Goal: Task Accomplishment & Management: Use online tool/utility

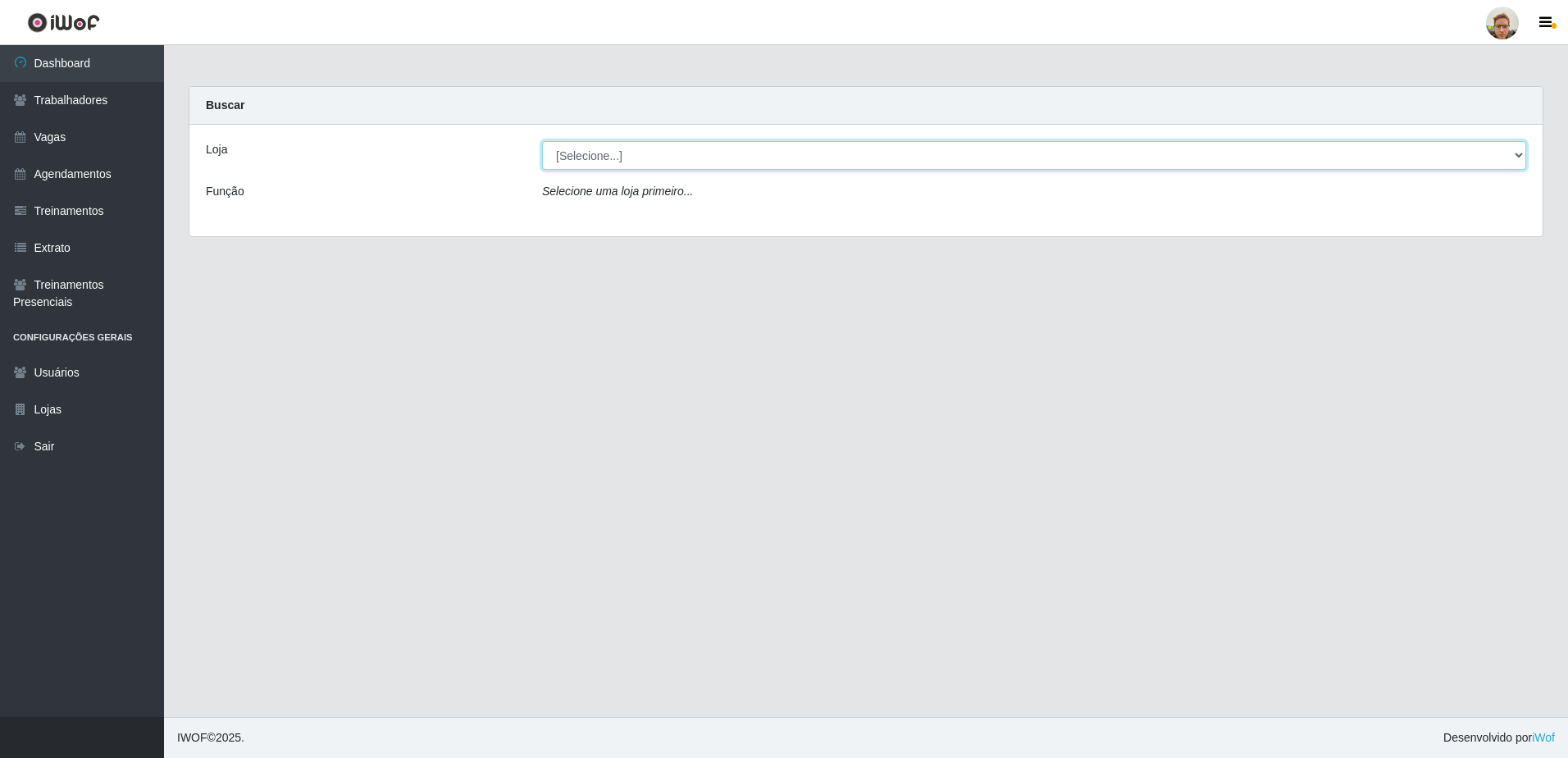
click at [615, 164] on select "[Selecione...] [GEOGRAPHIC_DATA]" at bounding box center [1034, 155] width 984 height 29
select select "168"
click at [542, 141] on select "[Selecione...] [GEOGRAPHIC_DATA]" at bounding box center [1034, 155] width 984 height 29
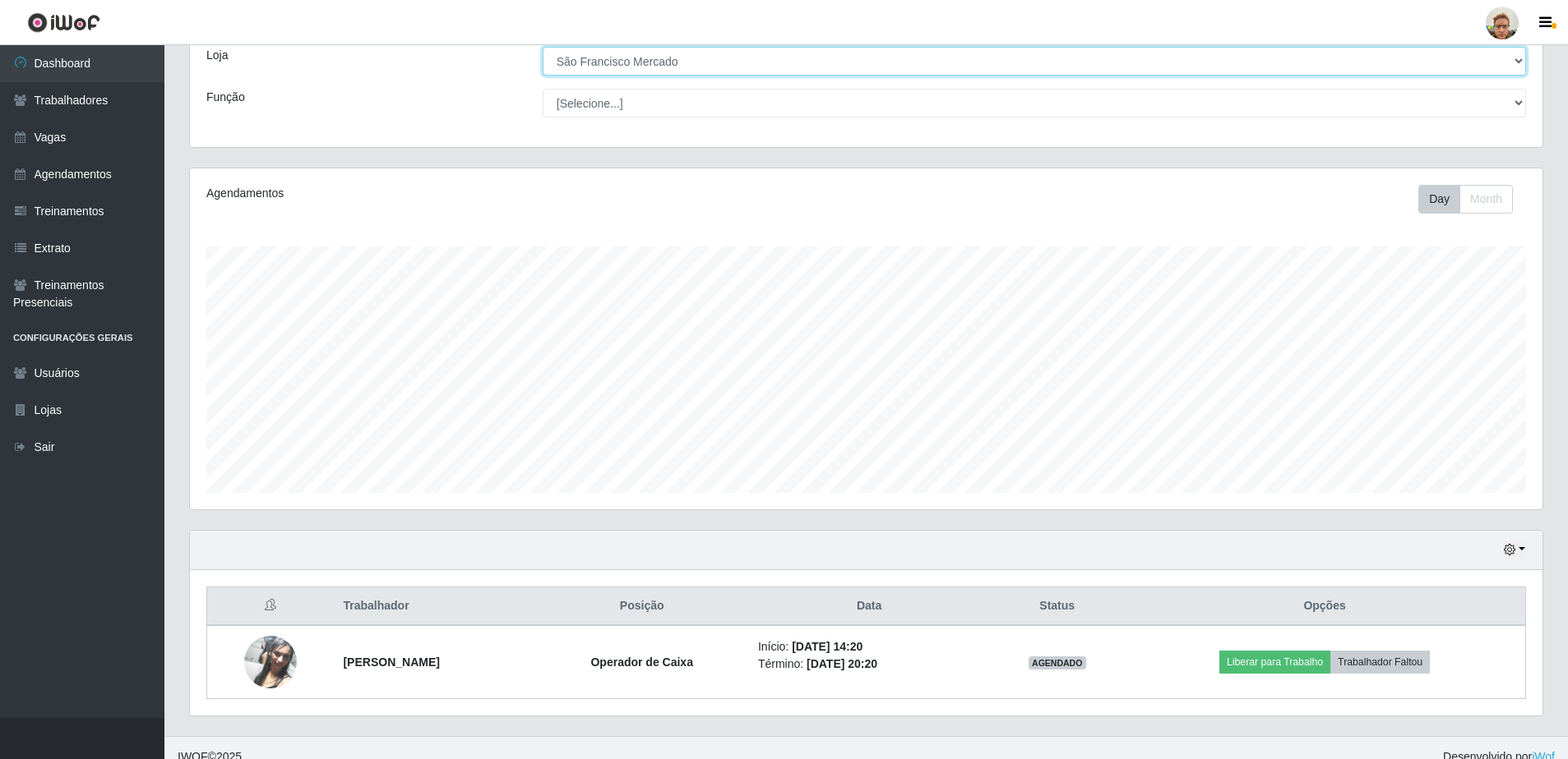
scroll to position [112, 0]
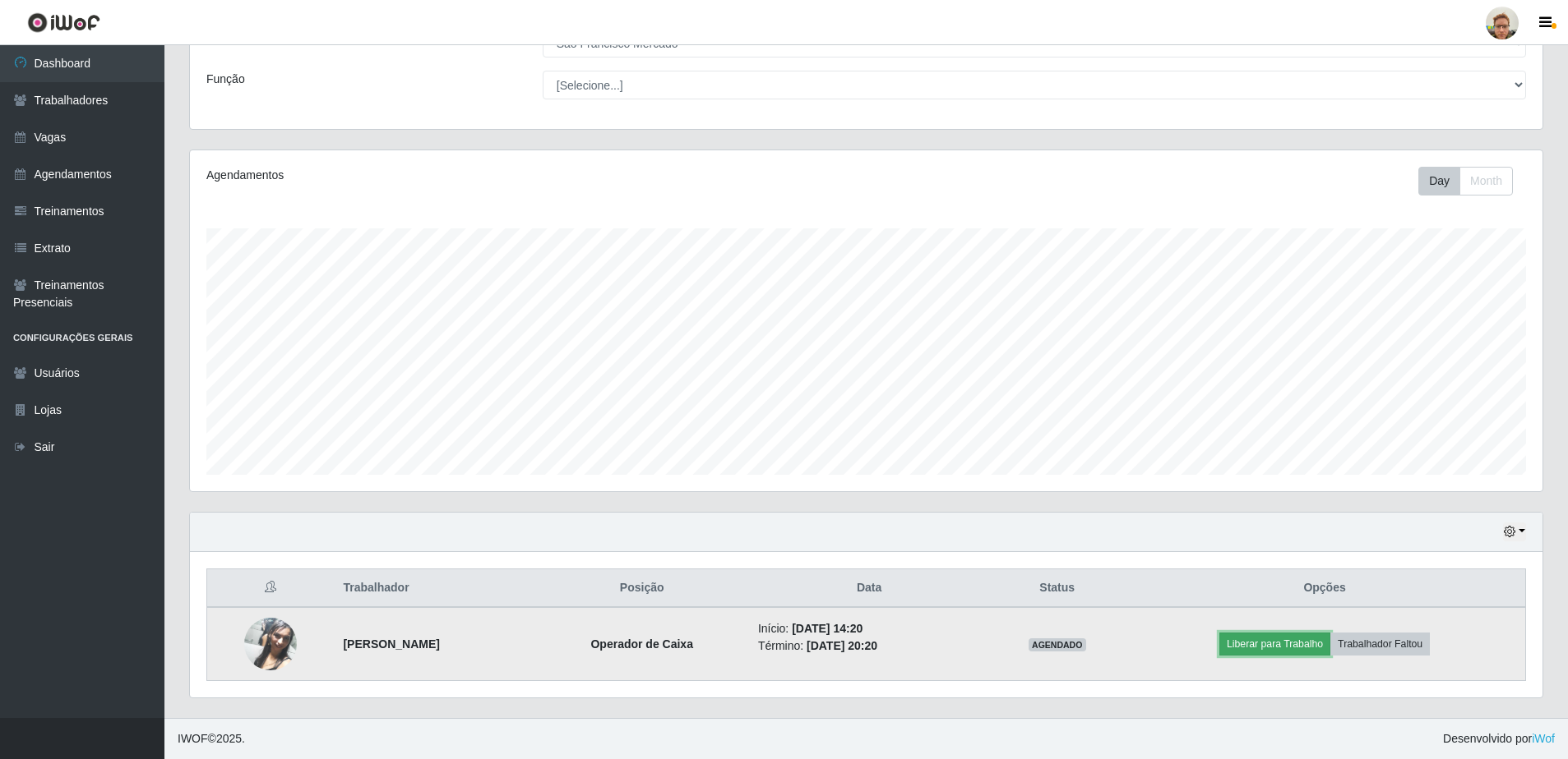
click at [1299, 650] on button "Liberar para Trabalho" at bounding box center [1274, 645] width 111 height 23
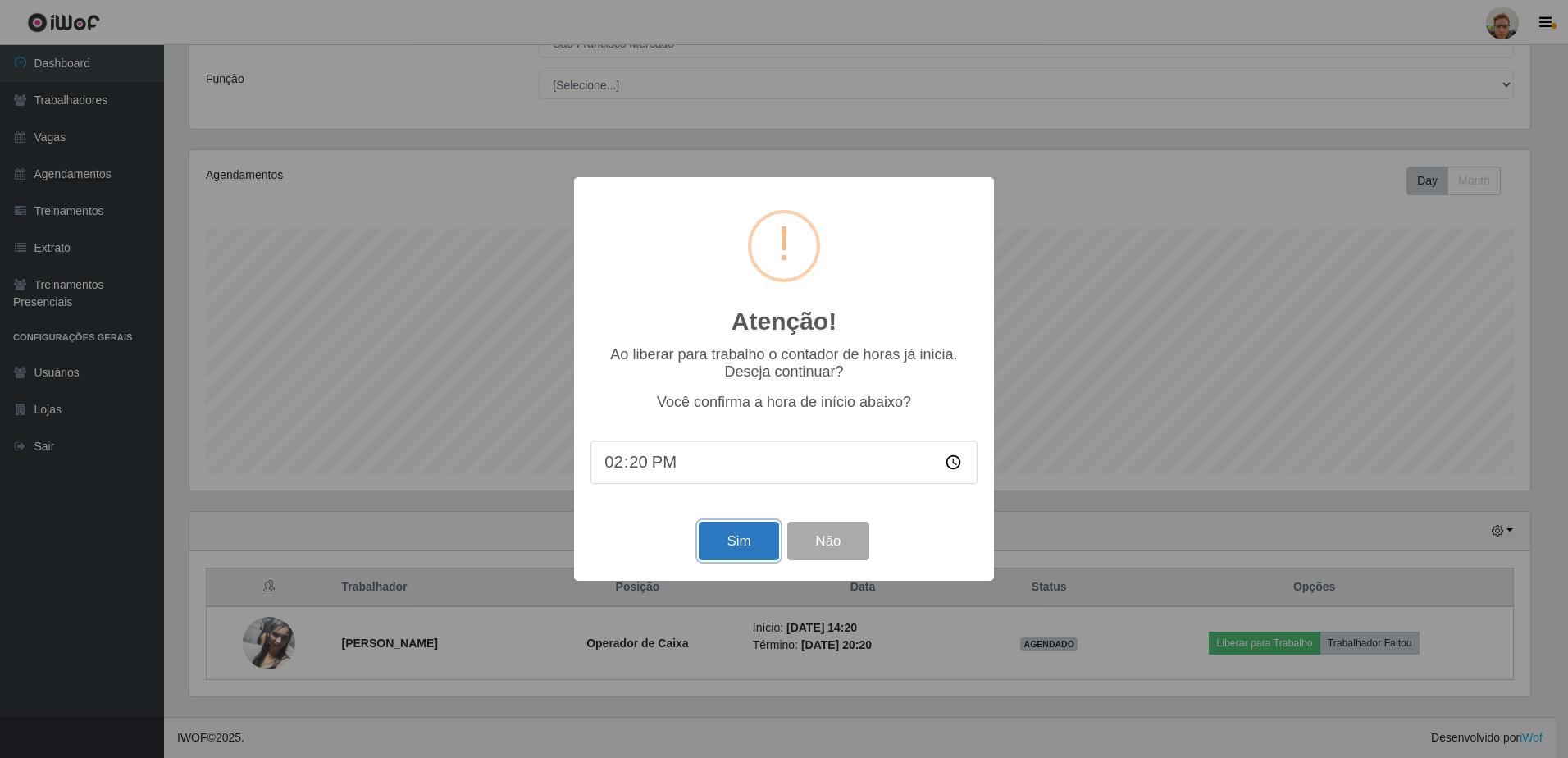
click at [761, 556] on button "Sim" at bounding box center [738, 541] width 80 height 38
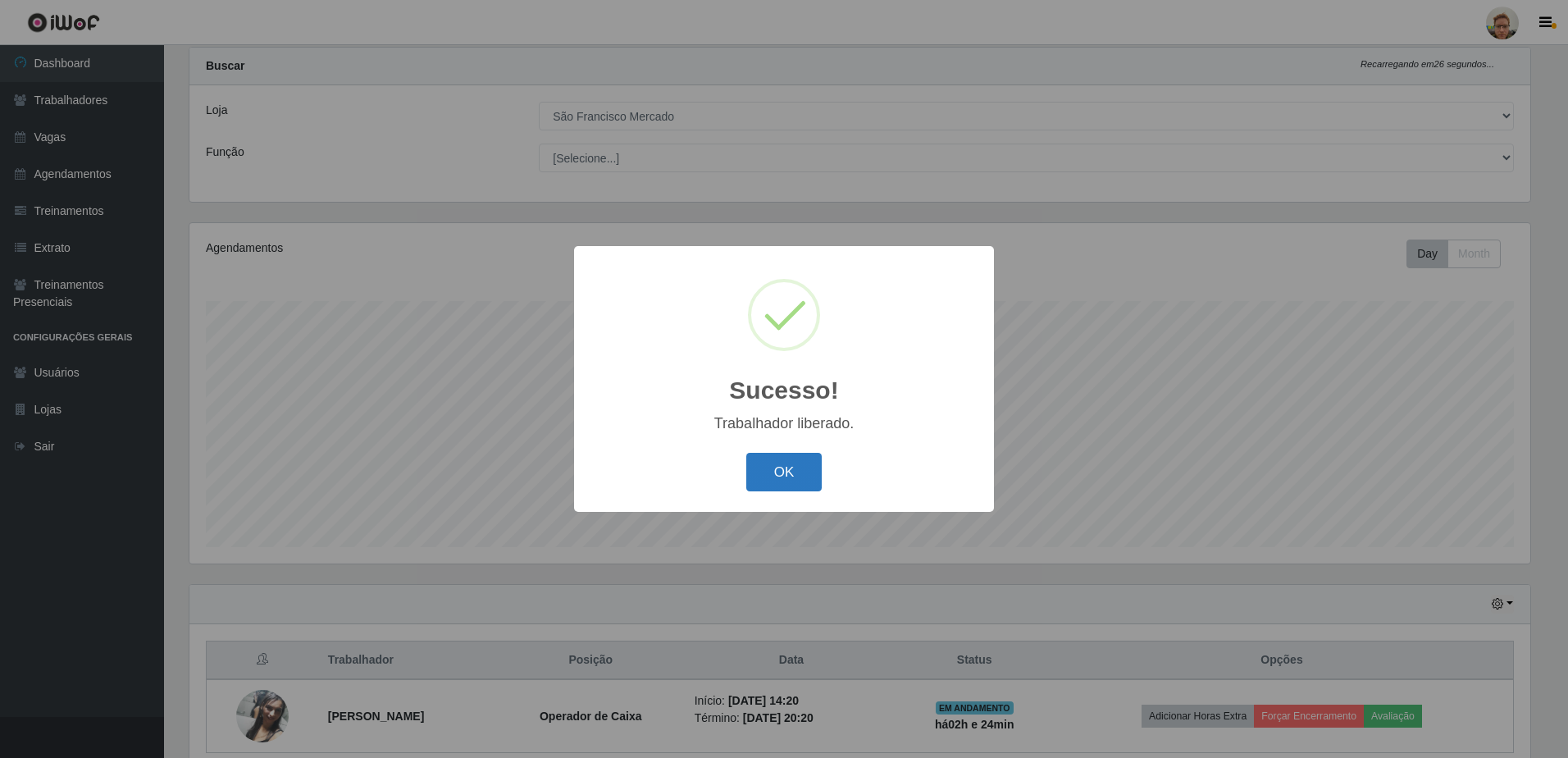
click at [794, 468] on button "OK" at bounding box center [784, 472] width 77 height 38
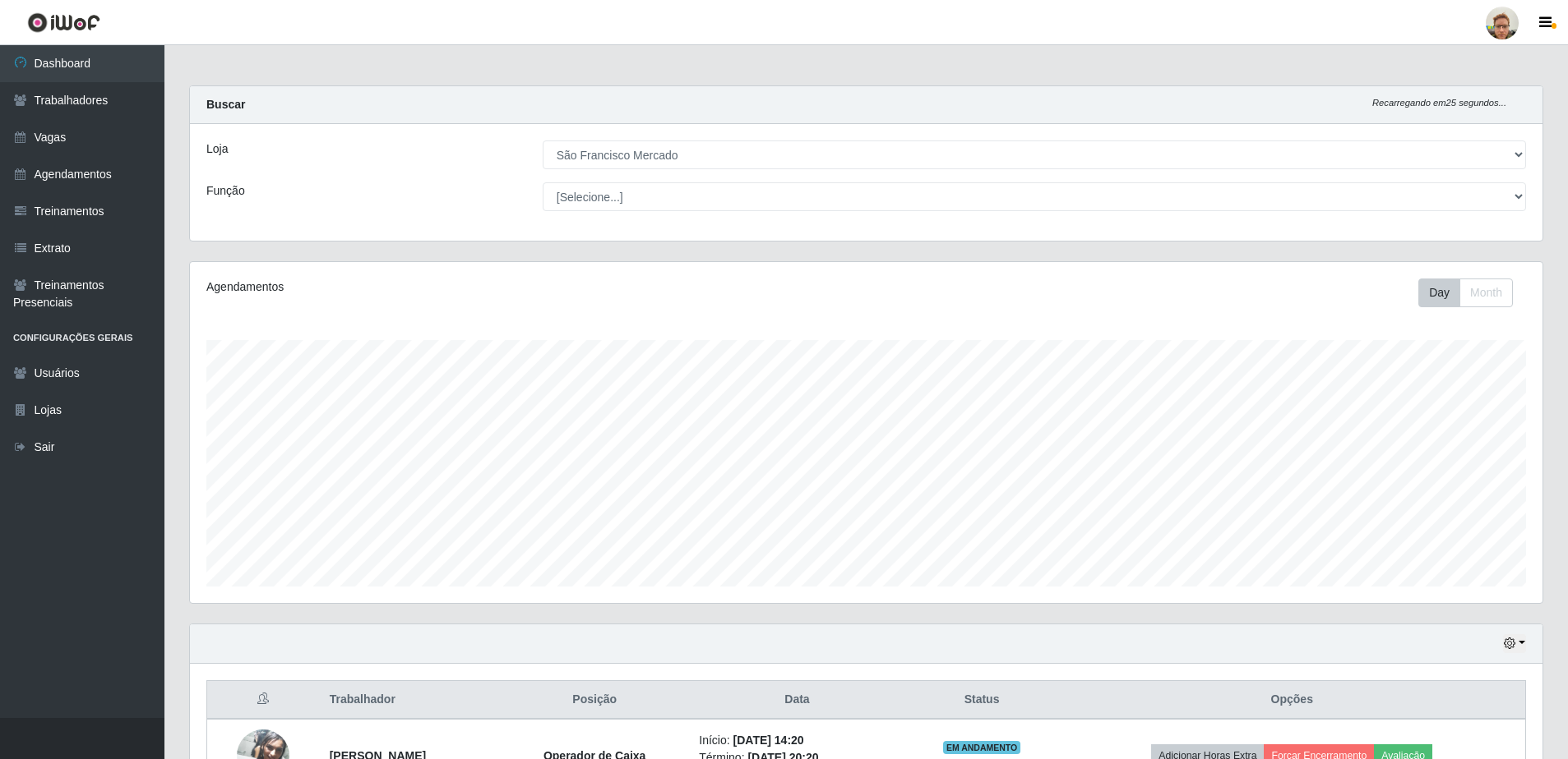
scroll to position [0, 0]
click at [33, 76] on link "Dashboard" at bounding box center [82, 63] width 164 height 37
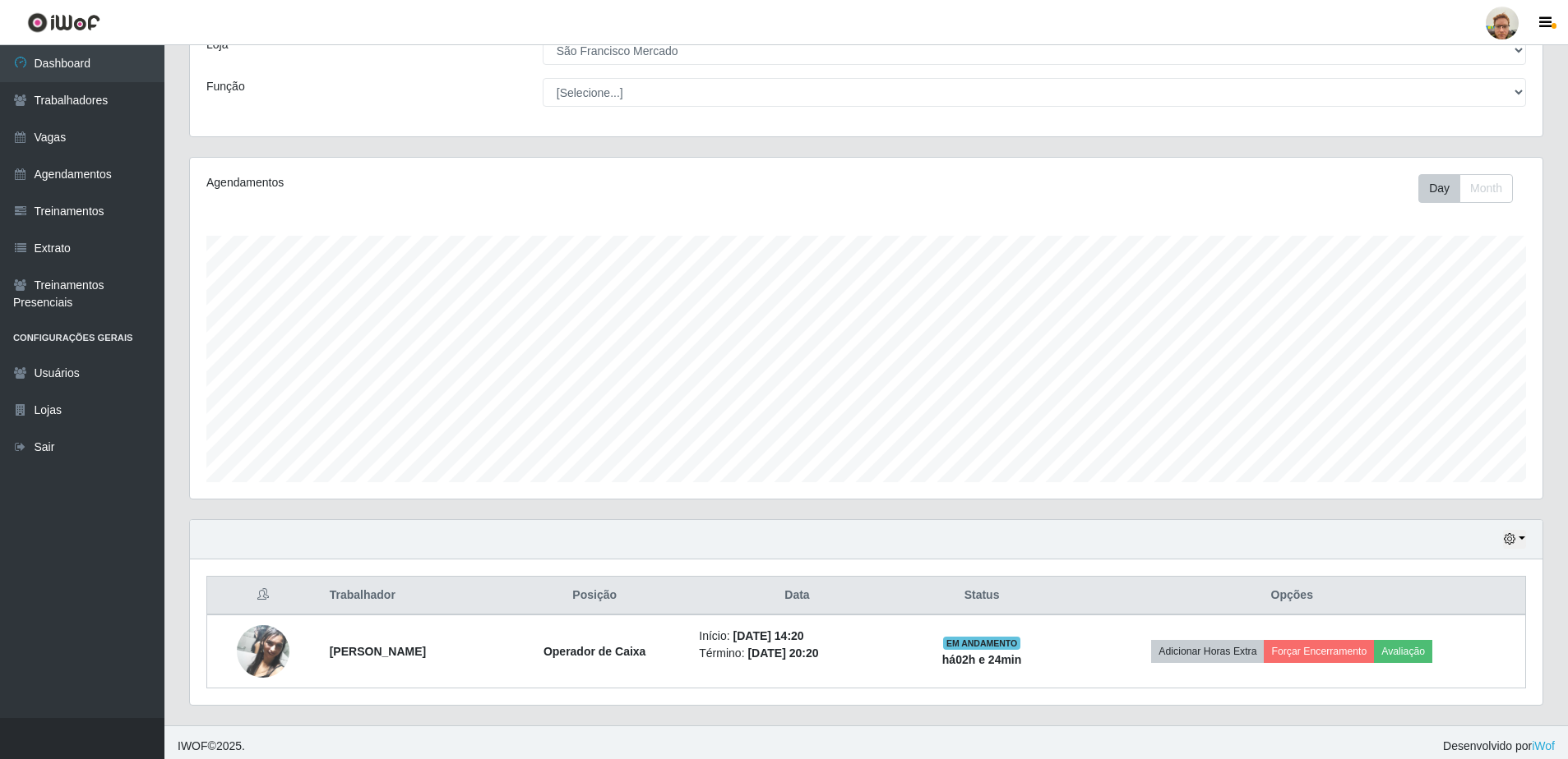
scroll to position [112, 0]
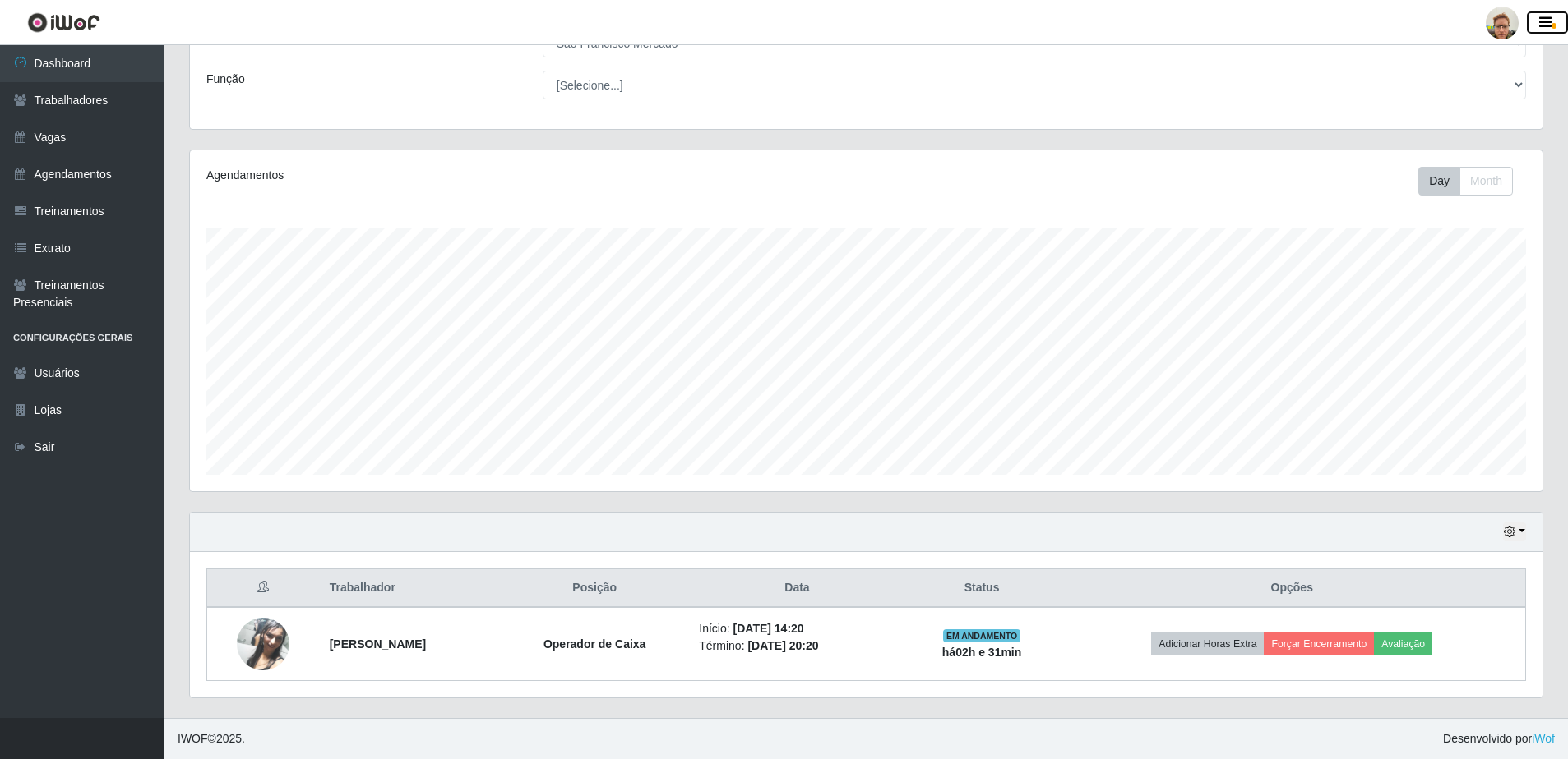
click at [1531, 23] on button "button" at bounding box center [1547, 23] width 41 height 23
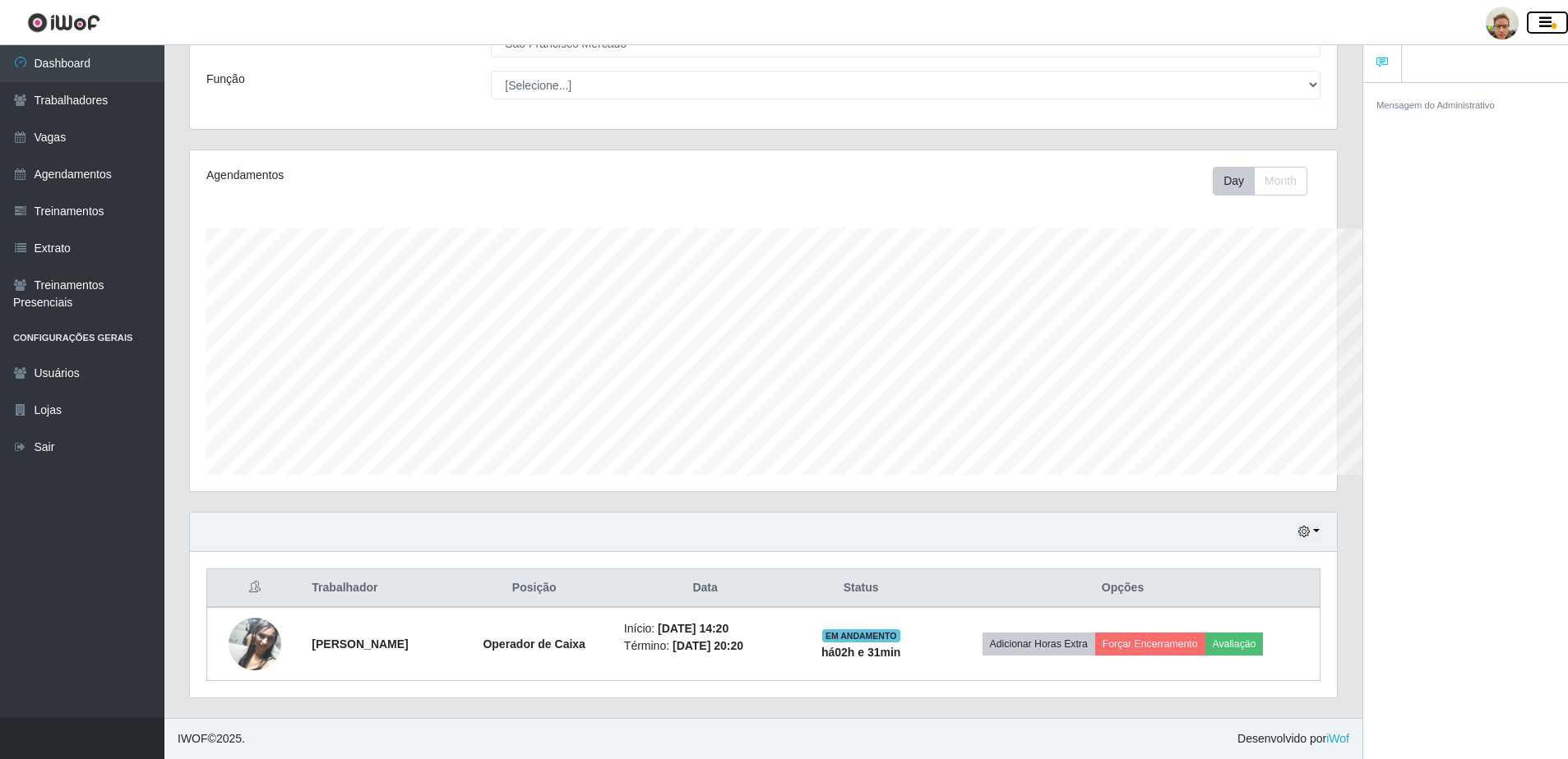
scroll to position [821376, 821096]
click at [1515, 23] on div at bounding box center [1502, 23] width 33 height 33
click at [1483, 55] on button "Perfil" at bounding box center [1470, 60] width 148 height 35
